Goal: Check status: Check status

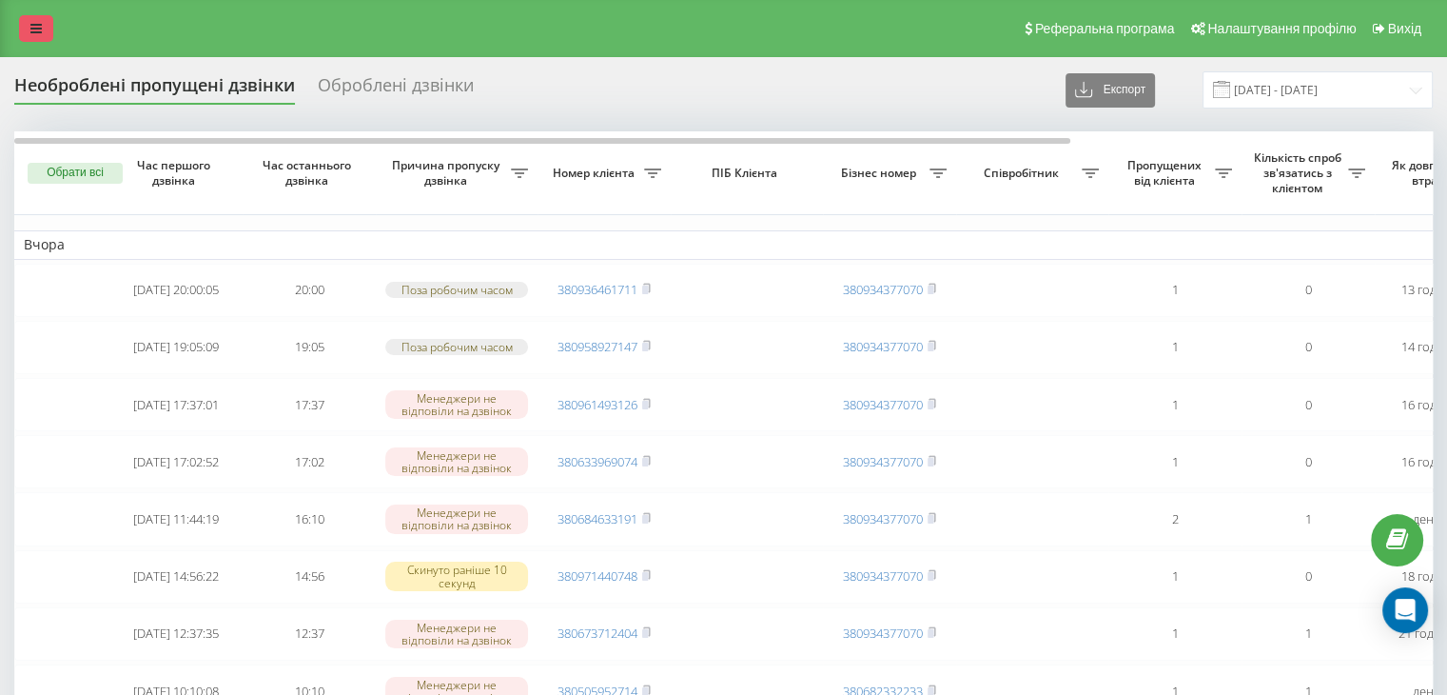
click at [23, 24] on link at bounding box center [36, 28] width 34 height 27
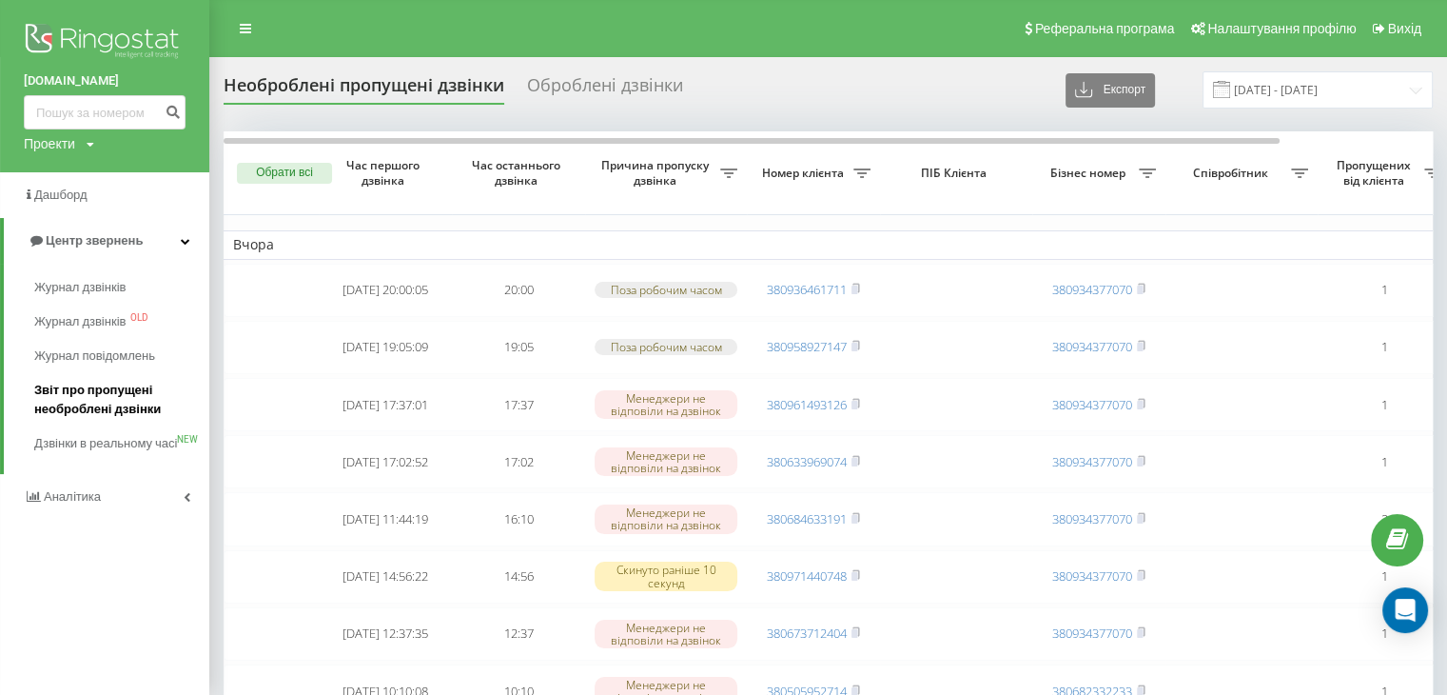
click at [62, 400] on span "Звіт про пропущені необроблені дзвінки" at bounding box center [117, 400] width 166 height 38
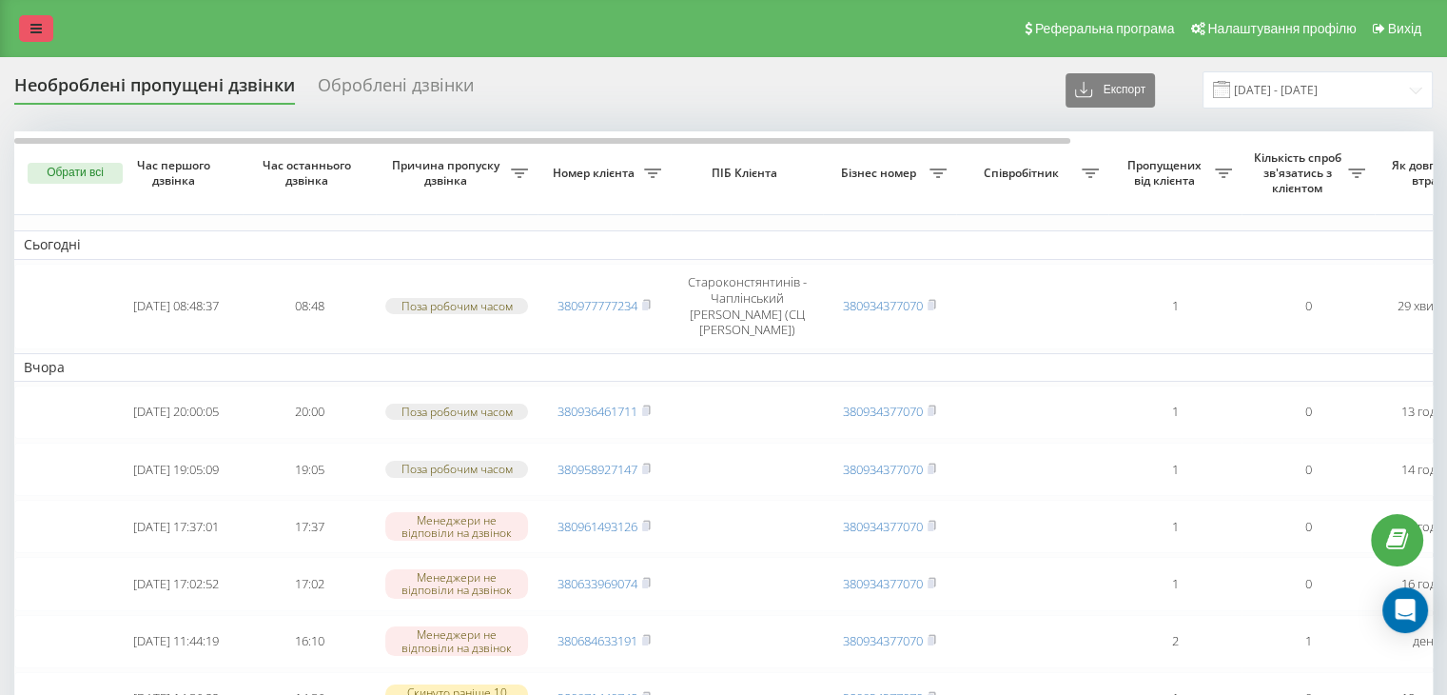
click at [28, 39] on link at bounding box center [36, 28] width 34 height 27
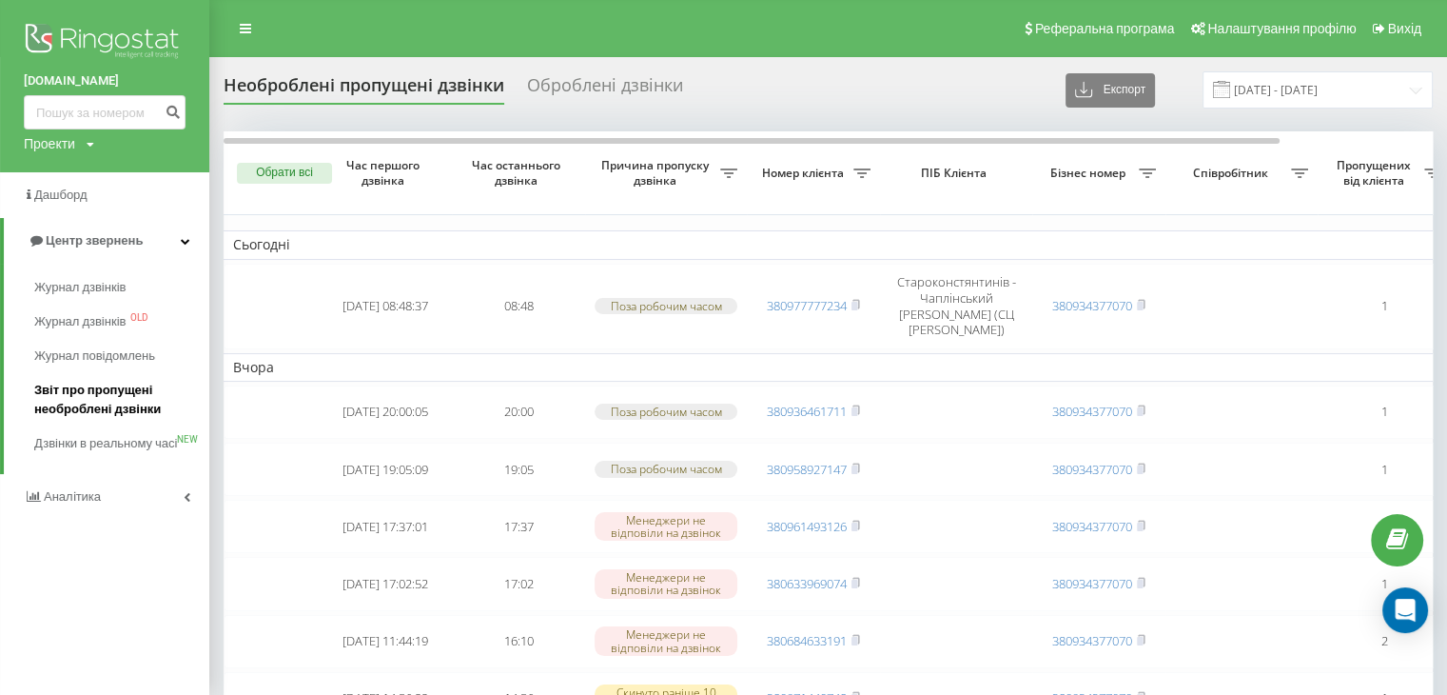
click at [69, 397] on span "Звіт про пропущені необроблені дзвінки" at bounding box center [117, 400] width 166 height 38
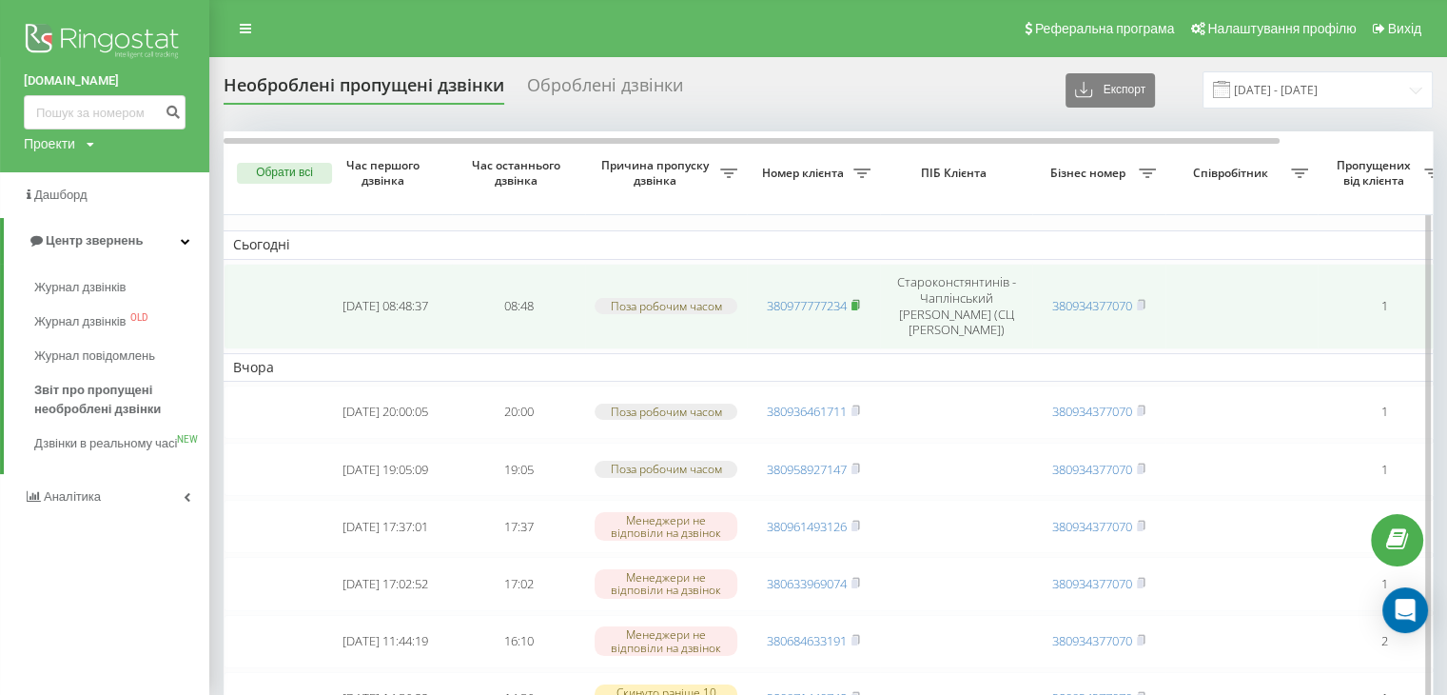
click at [860, 299] on icon at bounding box center [856, 304] width 9 height 11
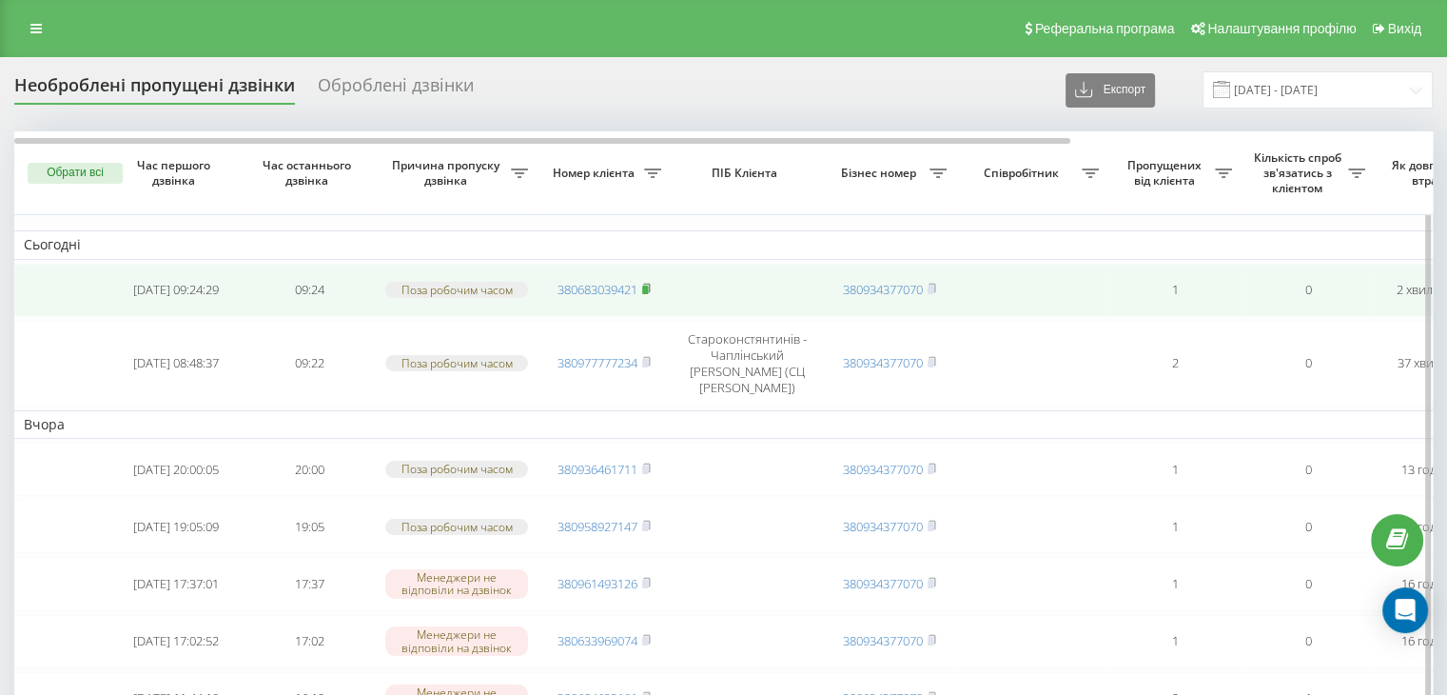
click at [651, 286] on icon at bounding box center [646, 288] width 9 height 11
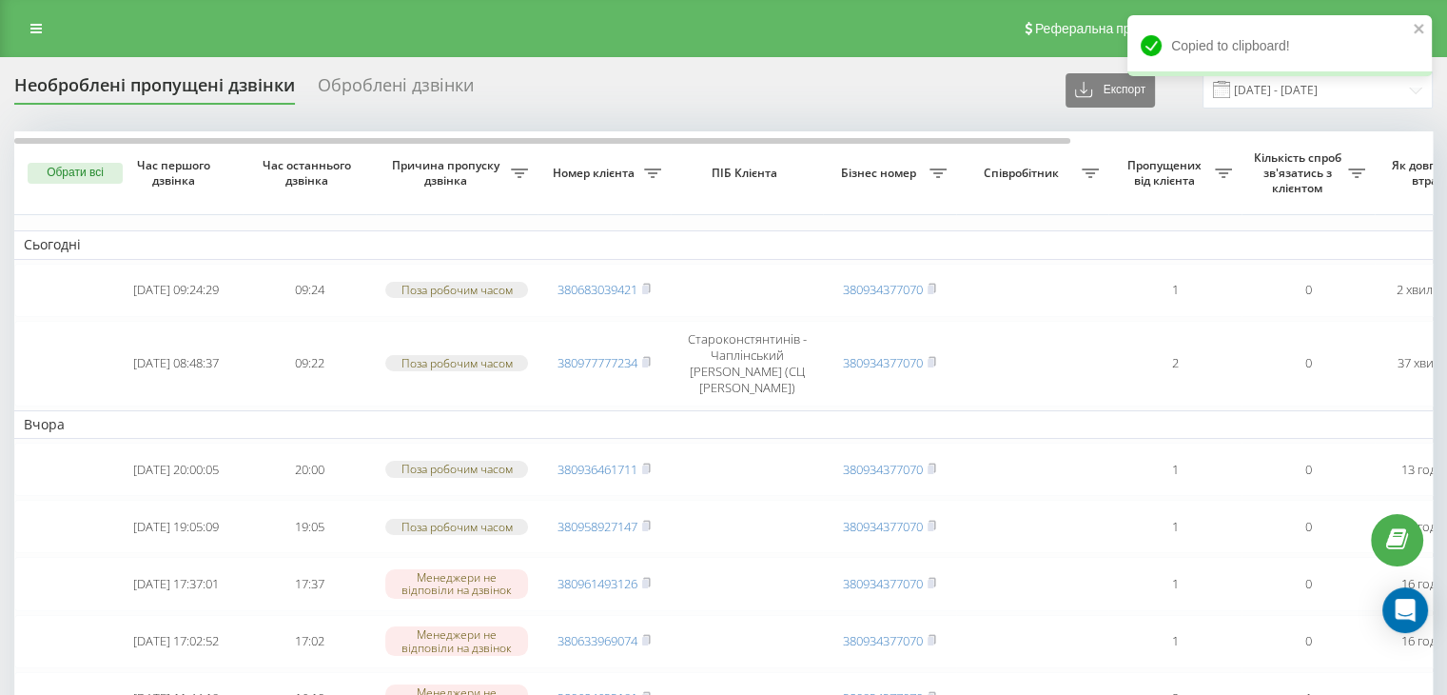
drag, startPoint x: 39, startPoint y: 22, endPoint x: 70, endPoint y: 96, distance: 80.6
click at [39, 22] on icon at bounding box center [35, 28] width 11 height 13
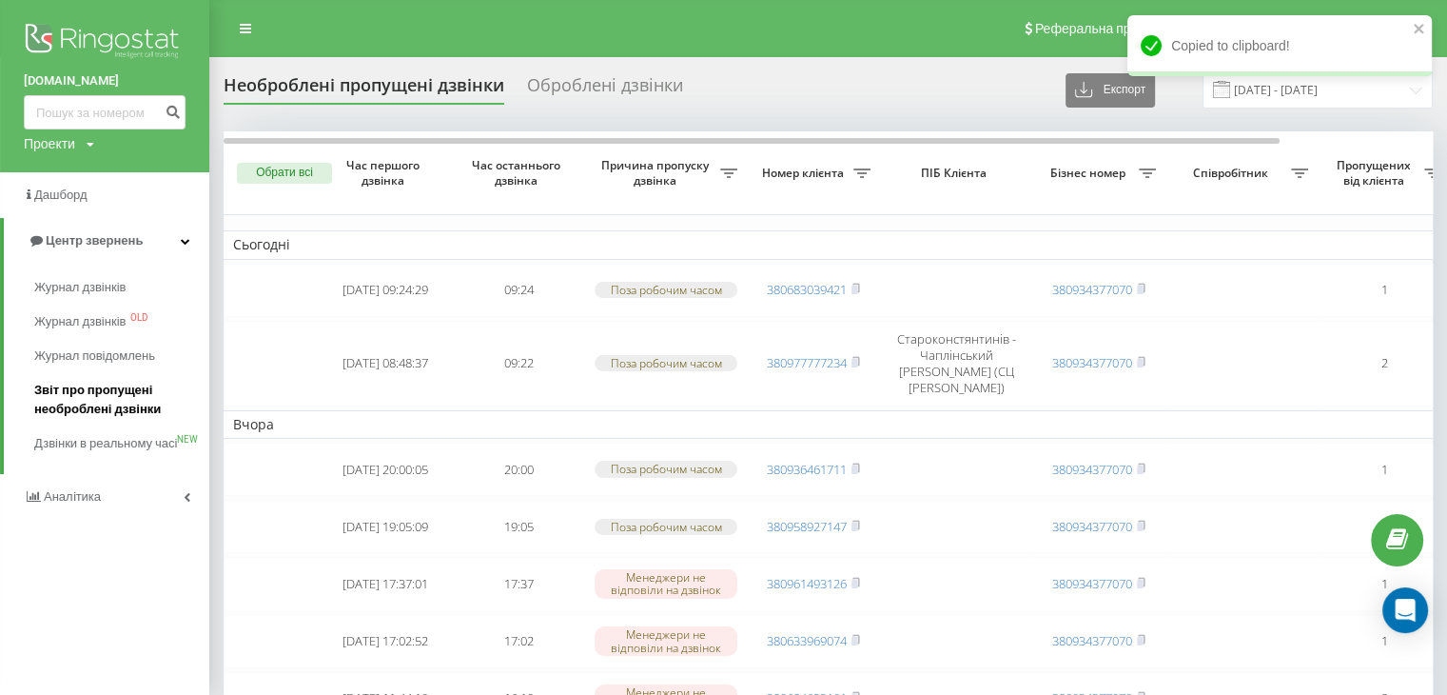
click at [74, 379] on link "Звіт про пропущені необроблені дзвінки" at bounding box center [121, 399] width 175 height 53
